Goal: Task Accomplishment & Management: Complete application form

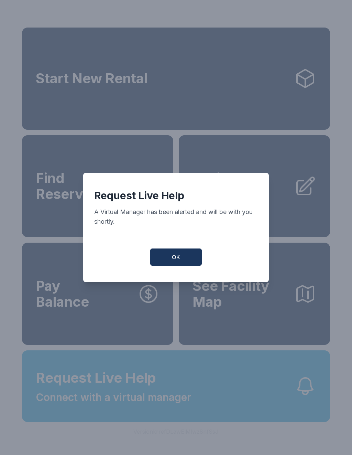
click at [190, 260] on button "OK" at bounding box center [176, 256] width 52 height 17
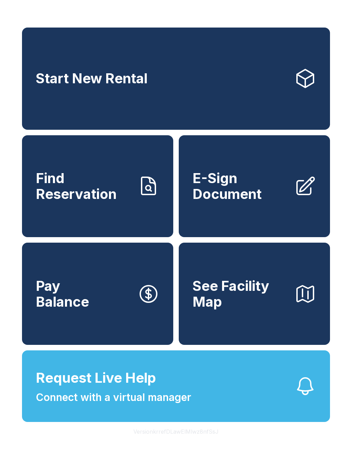
click at [247, 198] on span "E-Sign Document" at bounding box center [241, 185] width 96 height 31
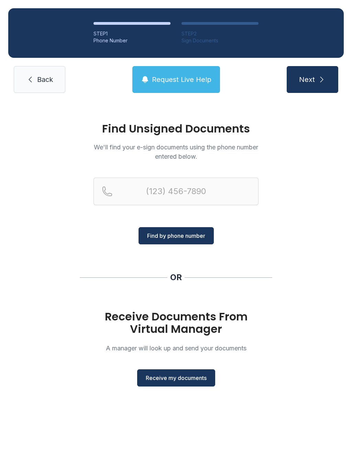
click at [188, 385] on button "Receive my documents" at bounding box center [176, 377] width 78 height 17
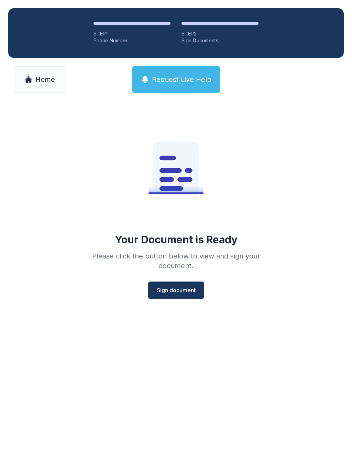
click at [193, 294] on button "Sign document" at bounding box center [176, 289] width 56 height 17
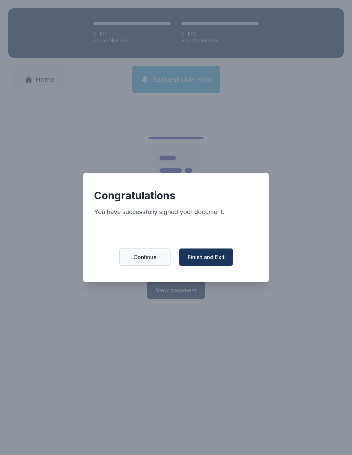
click at [209, 260] on span "Finish and Exit" at bounding box center [206, 257] width 37 height 8
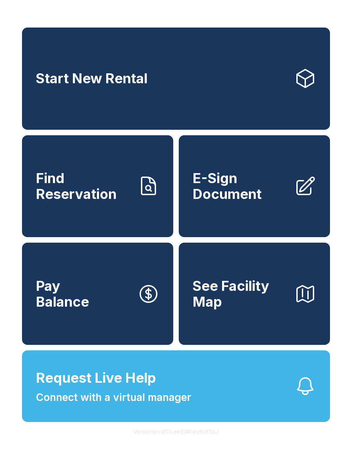
click at [247, 10] on div "Start New Rental Find Reservation E-Sign Document Pay Balance See Facility Map …" at bounding box center [176, 227] width 352 height 455
click at [240, 202] on span "E-Sign Document" at bounding box center [241, 185] width 96 height 31
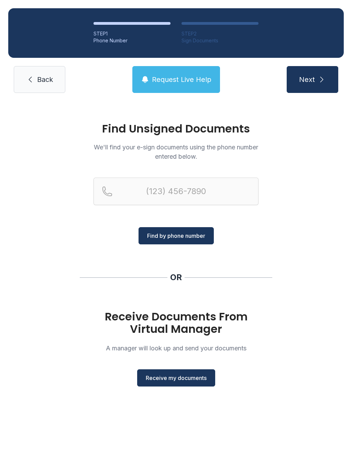
click at [175, 383] on button "Receive my documents" at bounding box center [176, 377] width 78 height 17
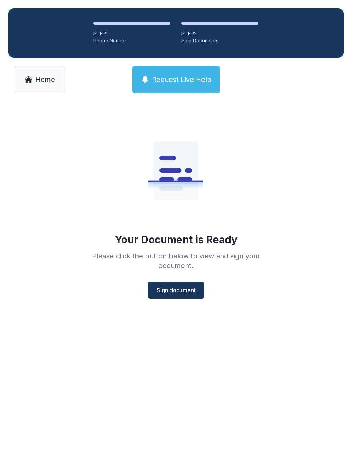
click at [186, 293] on span "Sign document" at bounding box center [176, 290] width 39 height 8
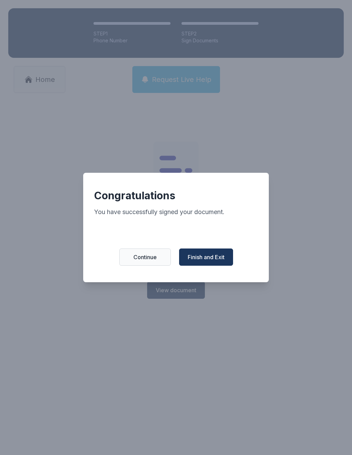
click at [219, 261] on span "Finish and Exit" at bounding box center [206, 257] width 37 height 8
